Goal: Information Seeking & Learning: Learn about a topic

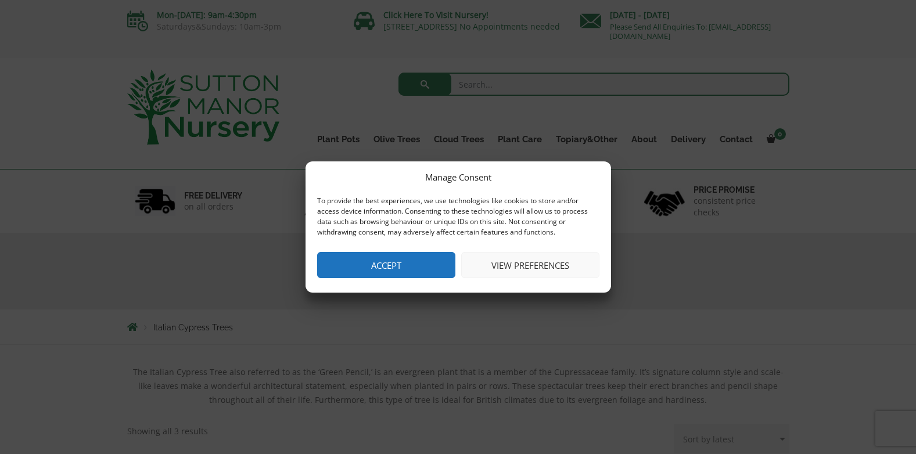
click at [357, 265] on button "Accept" at bounding box center [386, 265] width 138 height 26
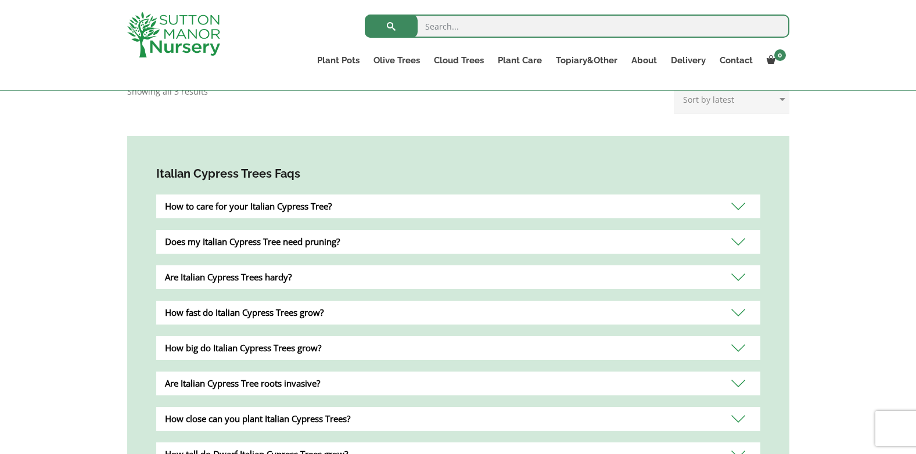
scroll to position [87, 0]
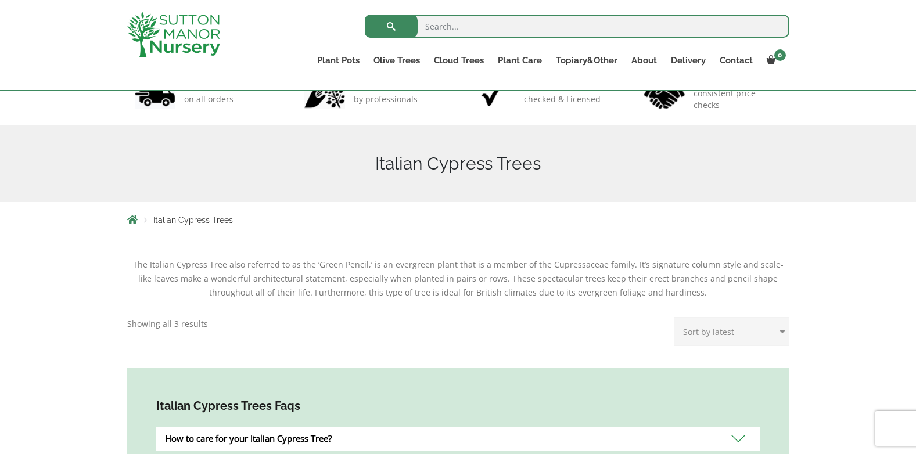
click at [714, 333] on select "Sort by popularity Sort by latest Sort by price: low to high Sort by price: hig…" at bounding box center [732, 331] width 116 height 29
select select "price"
click at [676, 317] on select "Sort by popularity Sort by latest Sort by price: low to high Sort by price: hig…" at bounding box center [732, 331] width 116 height 29
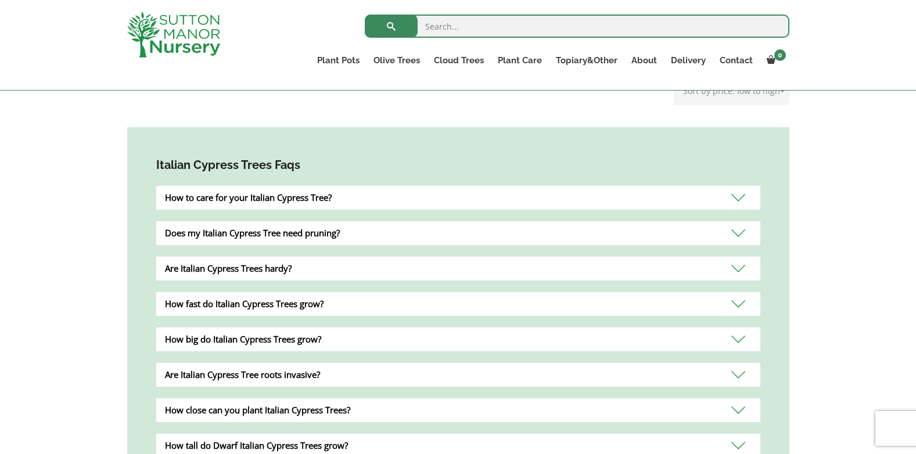
scroll to position [386, 0]
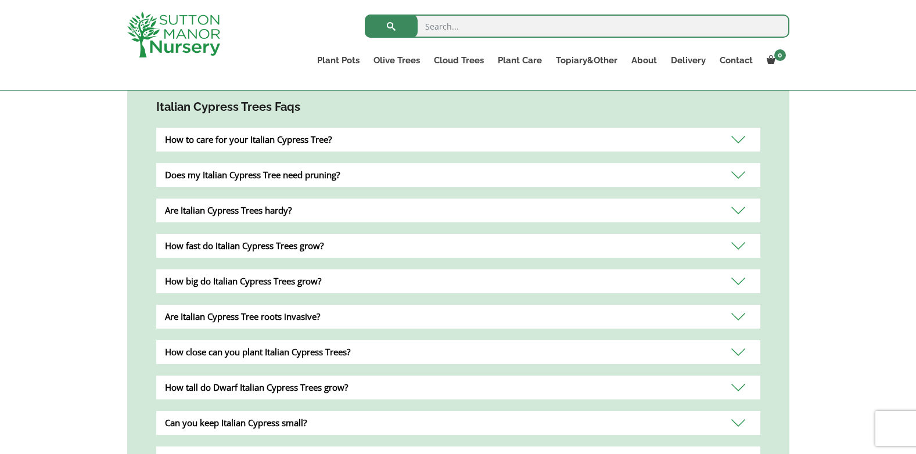
click at [741, 177] on div "Does my Italian Cypress Tree need pruning?" at bounding box center [458, 175] width 604 height 24
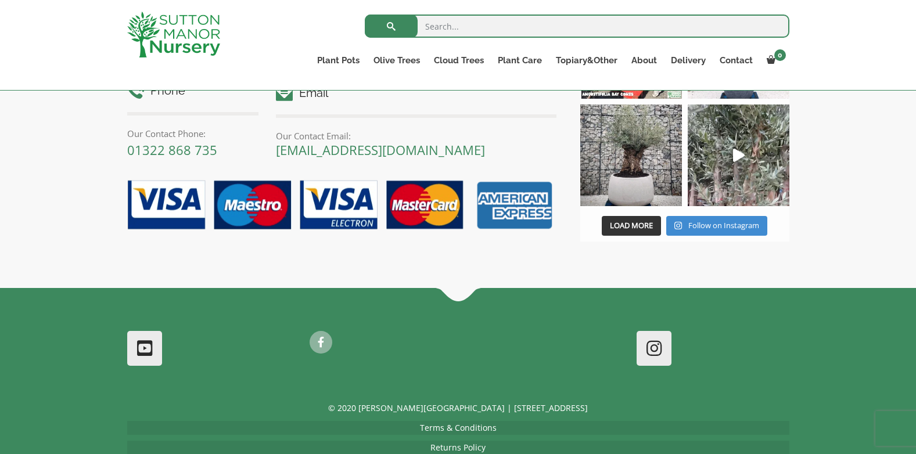
scroll to position [1059, 0]
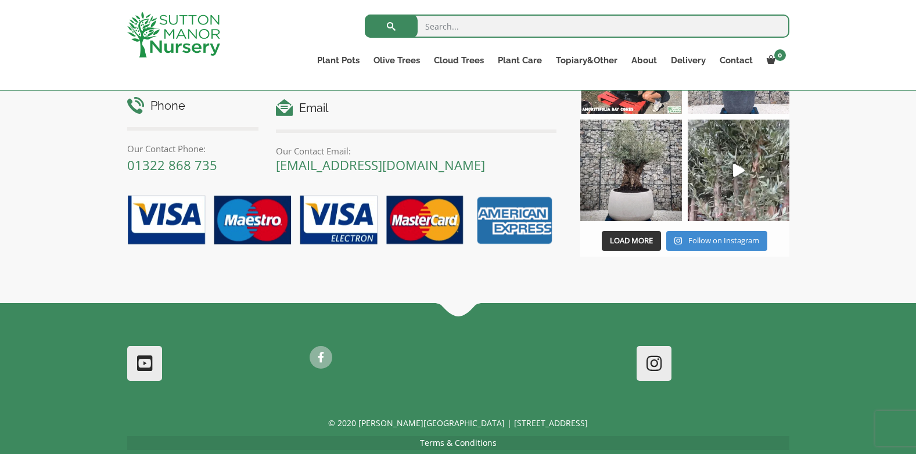
scroll to position [1016, 0]
